Goal: Find specific page/section: Find specific page/section

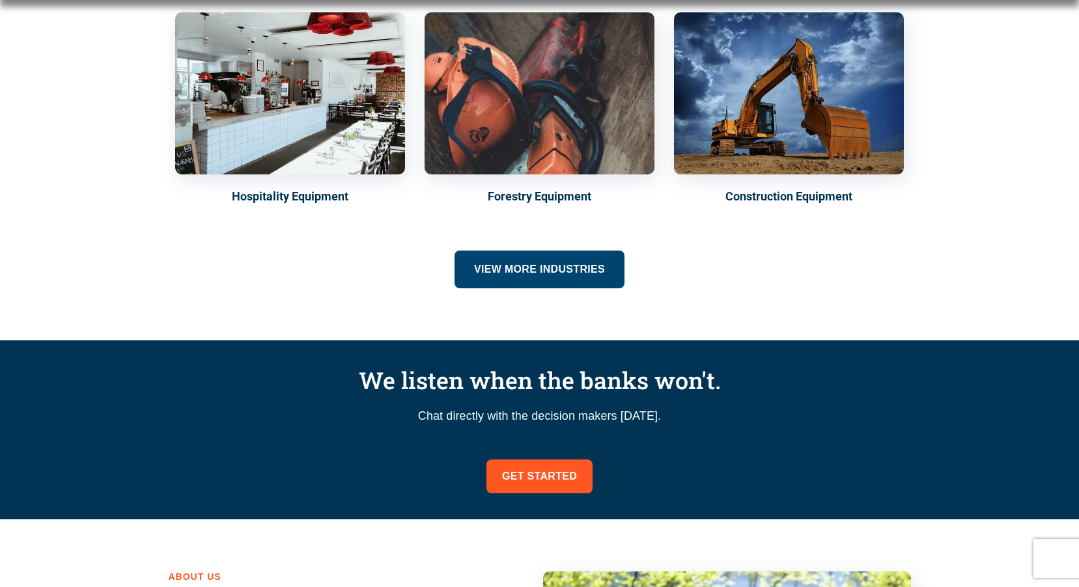
scroll to position [651, 0]
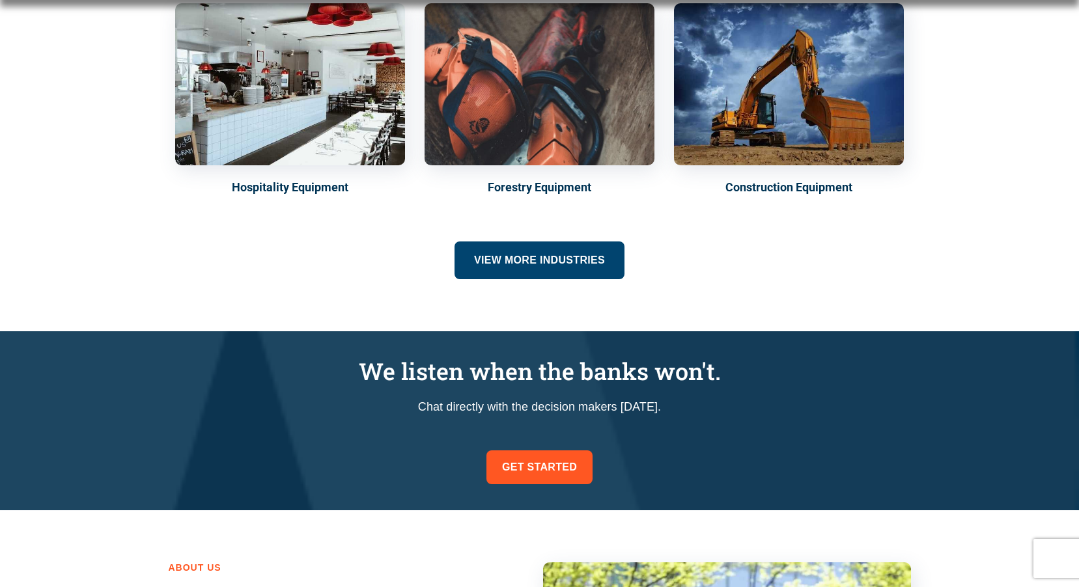
click at [283, 193] on h5 "Hospitality Equipment" at bounding box center [290, 187] width 230 height 18
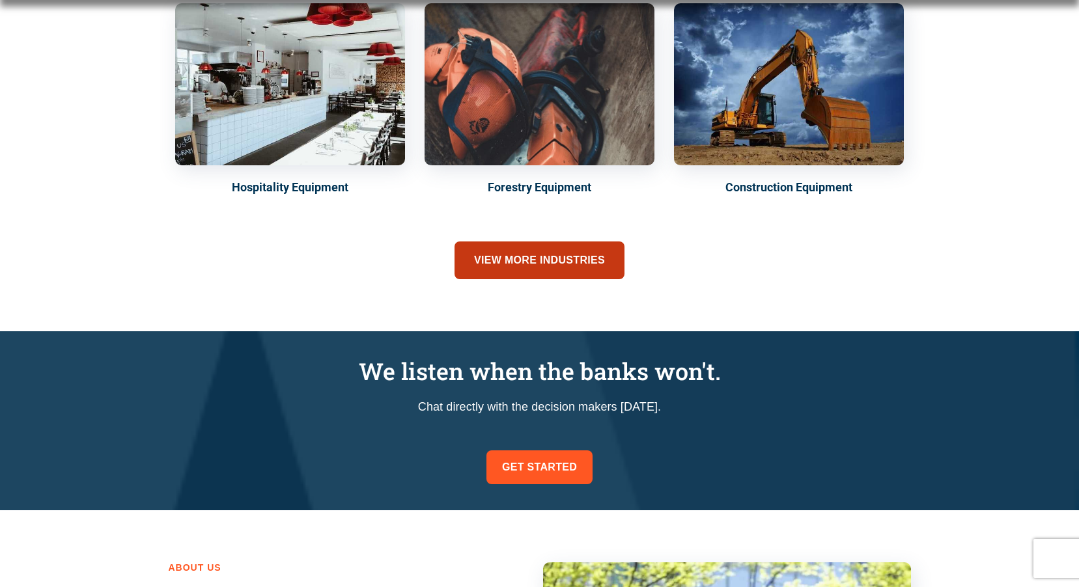
click at [478, 262] on span "View more industries" at bounding box center [539, 260] width 131 height 18
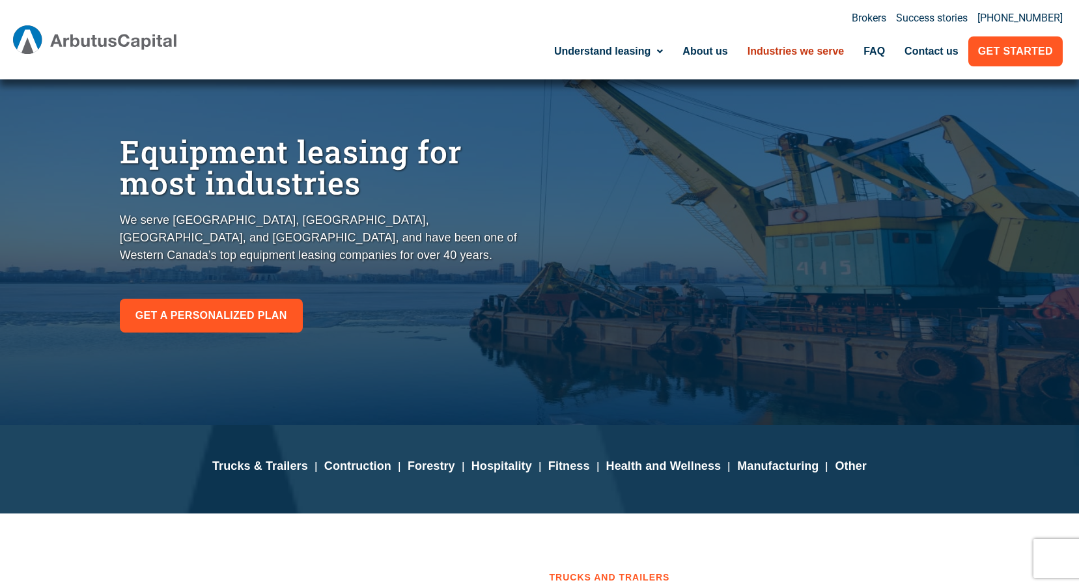
scroll to position [456, 0]
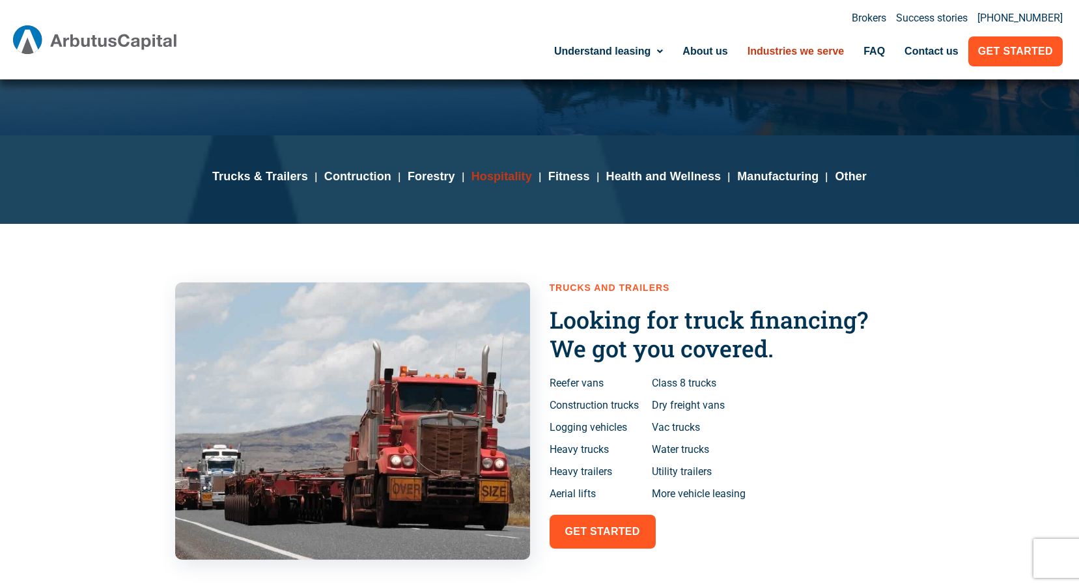
click at [511, 179] on b "Hospitality" at bounding box center [501, 176] width 61 height 13
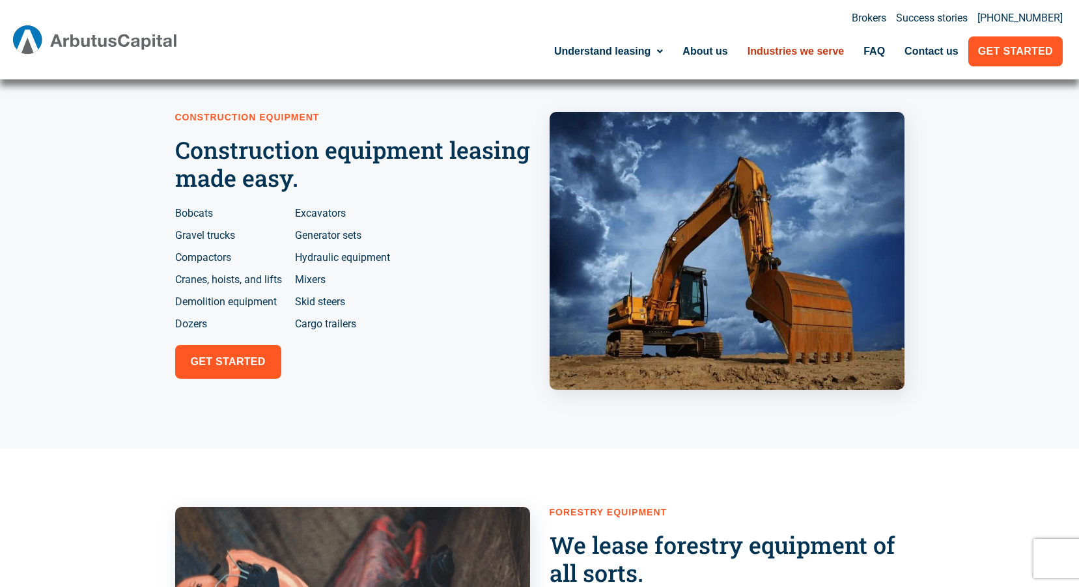
scroll to position [888, 0]
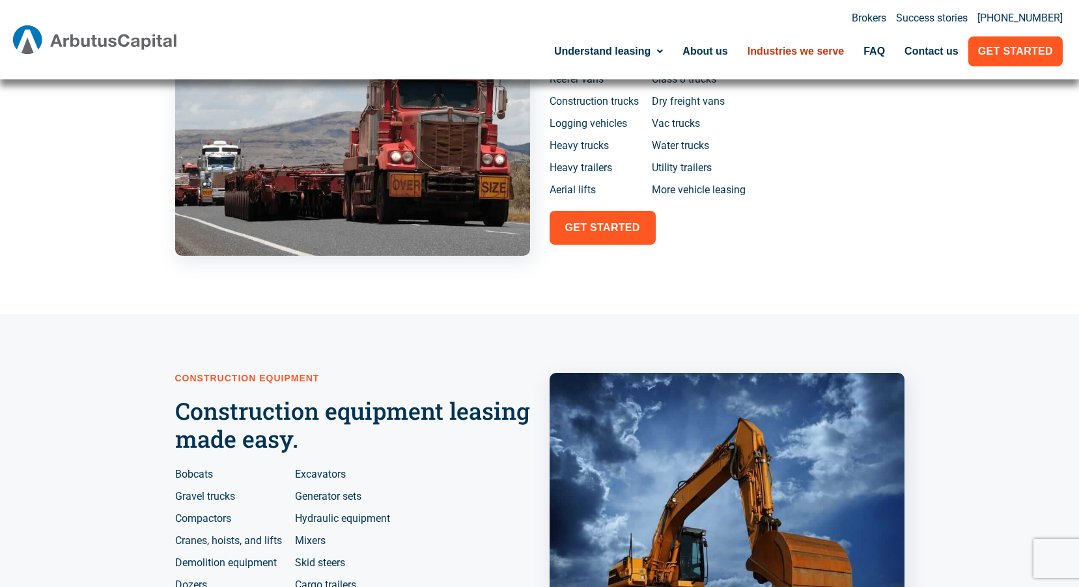
scroll to position [326, 0]
